Goal: Find contact information: Find contact information

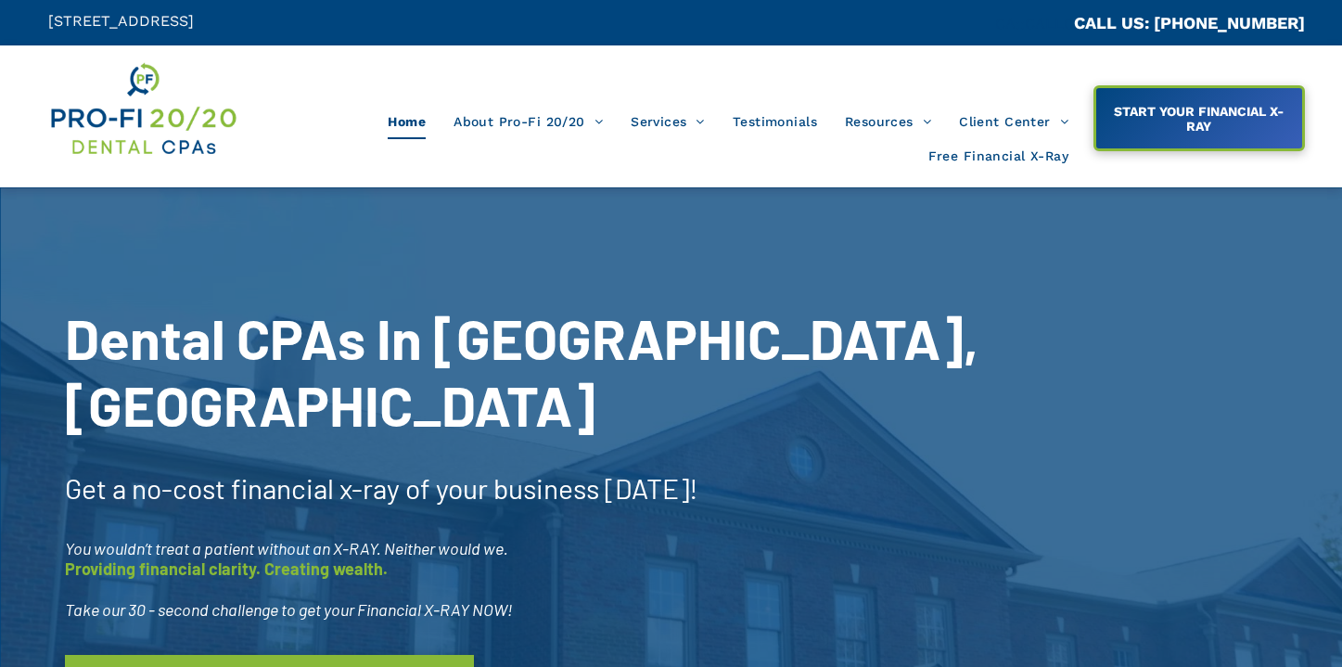
scroll to position [4, 0]
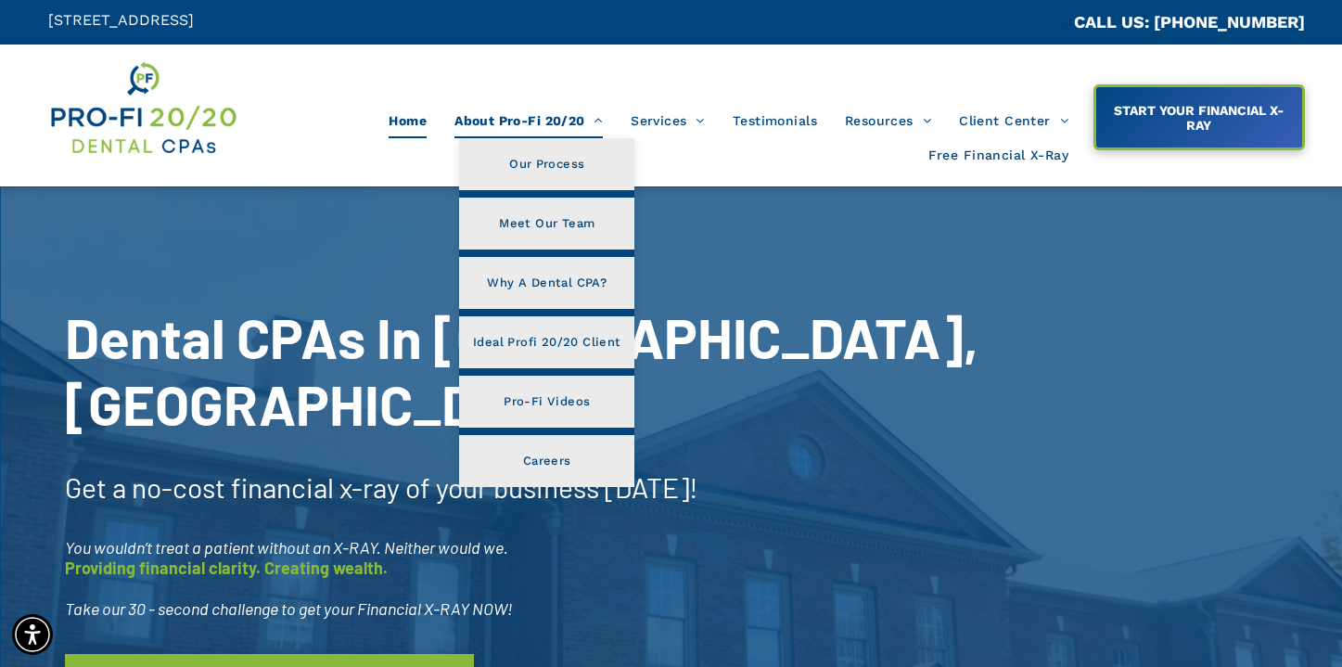
click at [599, 119] on span at bounding box center [594, 120] width 18 height 13
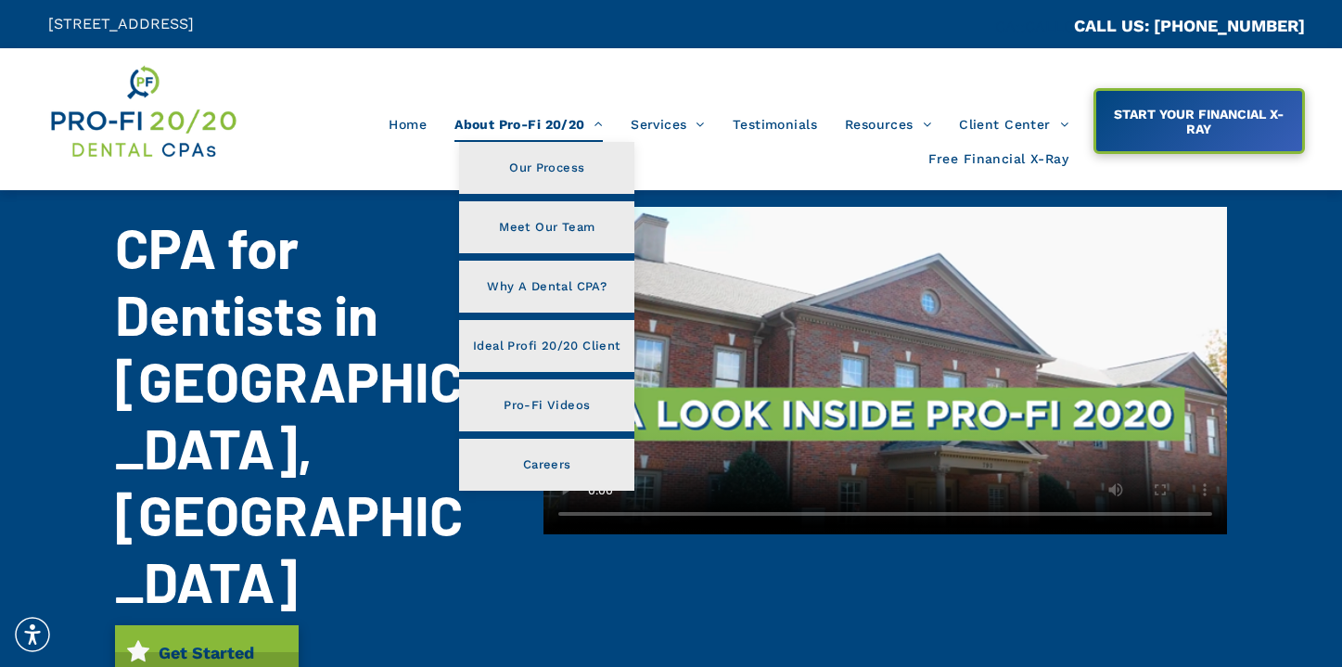
click at [598, 123] on span at bounding box center [594, 124] width 18 height 13
click at [572, 228] on span "Meet Our Team" at bounding box center [547, 227] width 98 height 24
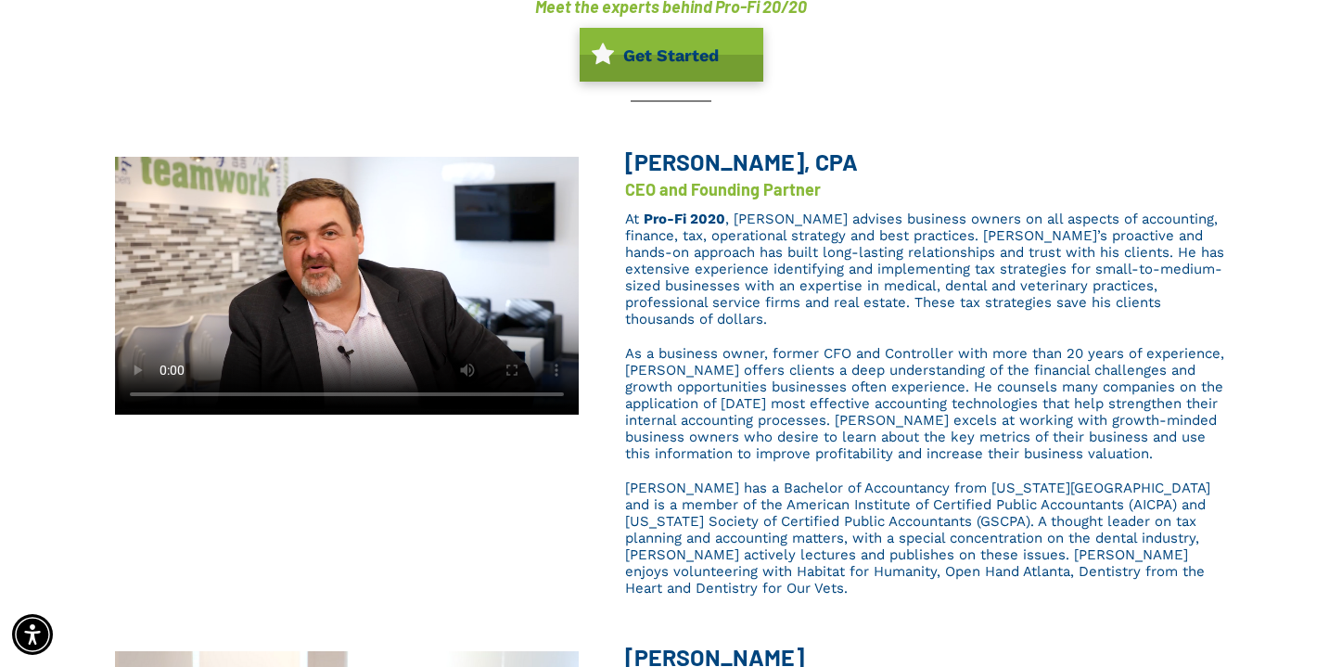
scroll to position [267, 0]
